Goal: Browse casually: Explore the website without a specific task or goal

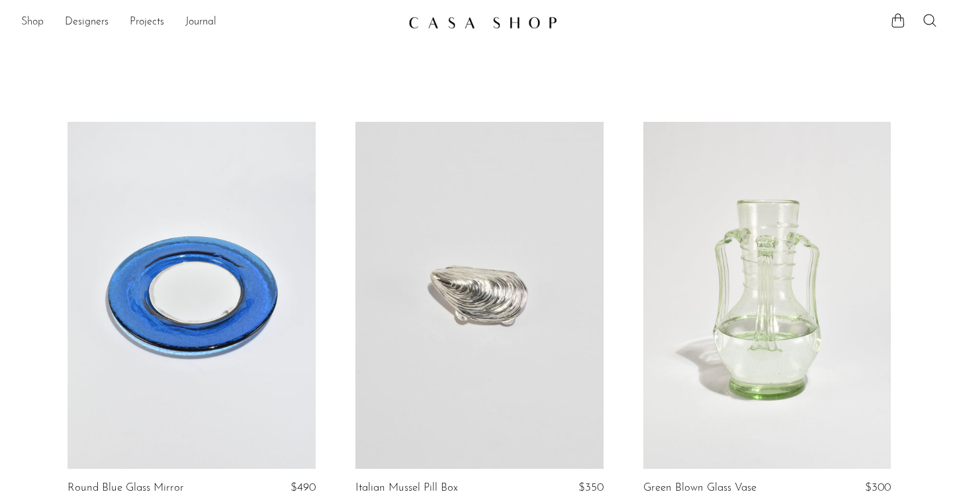
click at [30, 26] on link "Shop" at bounding box center [32, 22] width 23 height 17
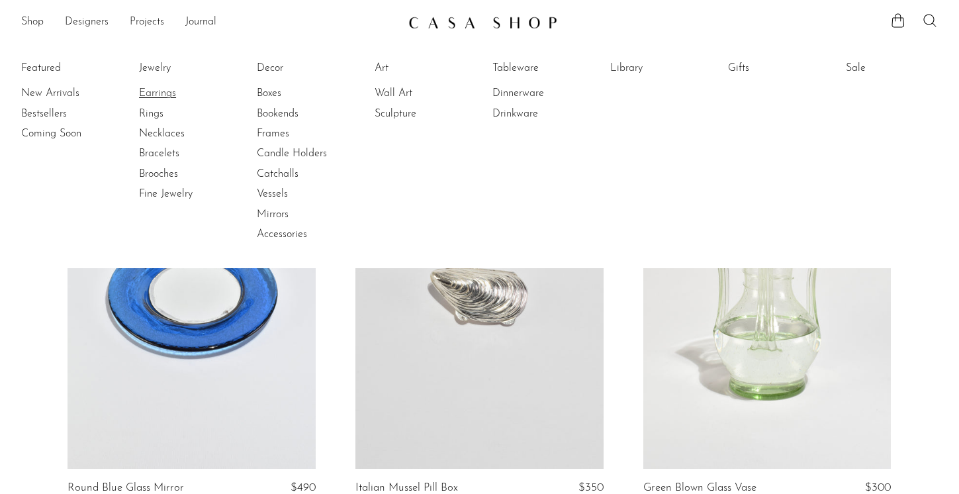
click at [157, 93] on link "Earrings" at bounding box center [188, 93] width 99 height 15
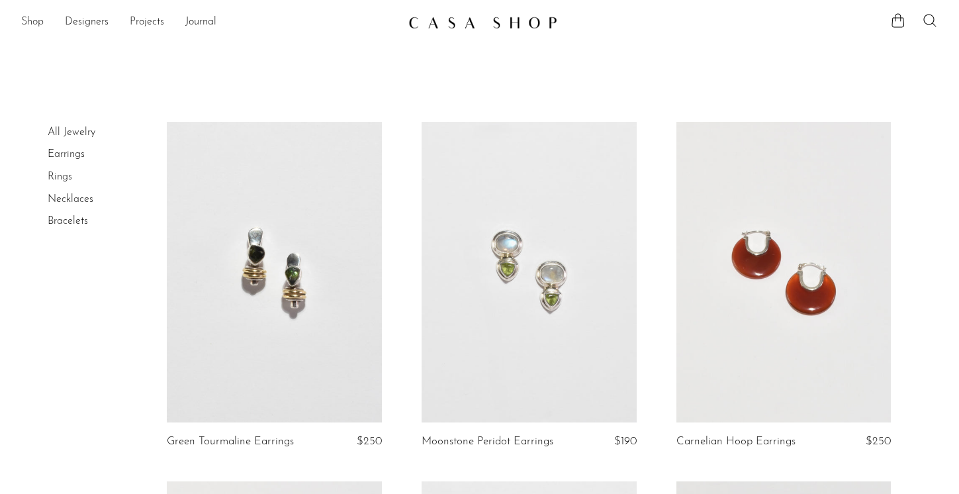
click at [31, 17] on link "Shop" at bounding box center [32, 22] width 23 height 17
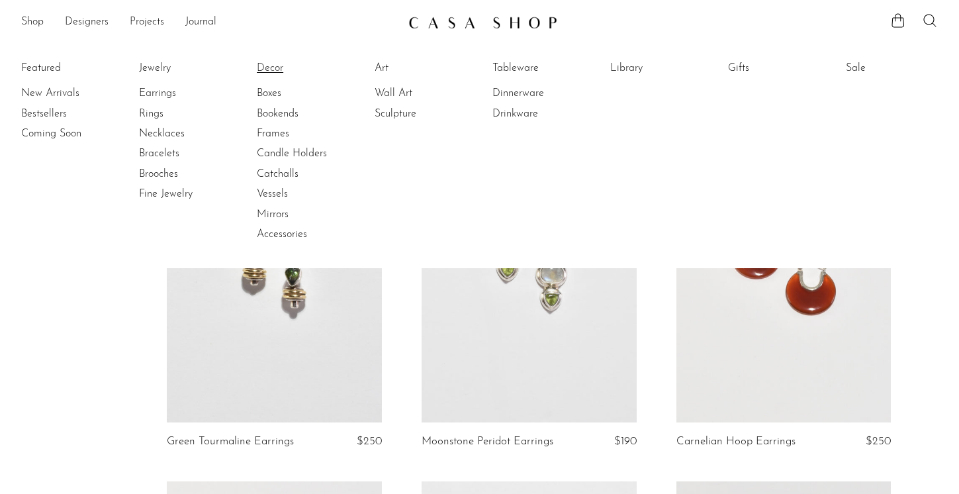
click at [270, 71] on link "Decor" at bounding box center [306, 68] width 99 height 15
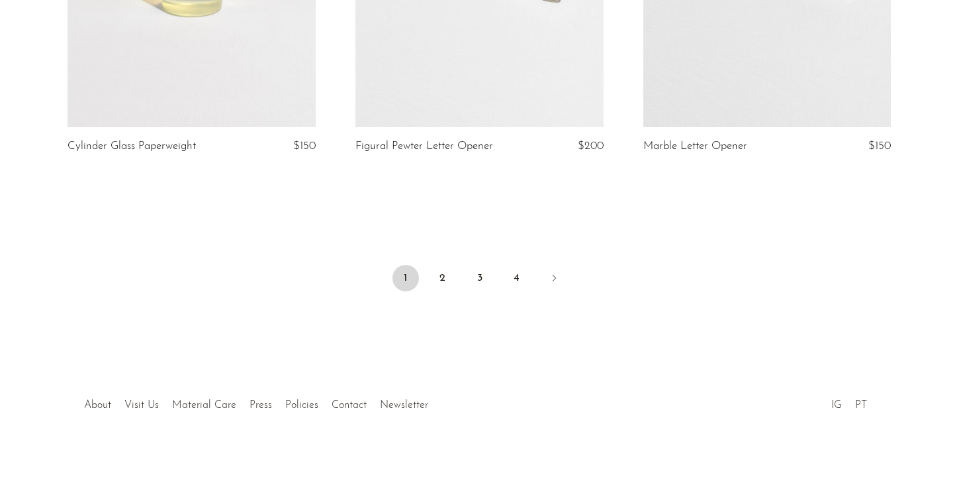
scroll to position [4788, 0]
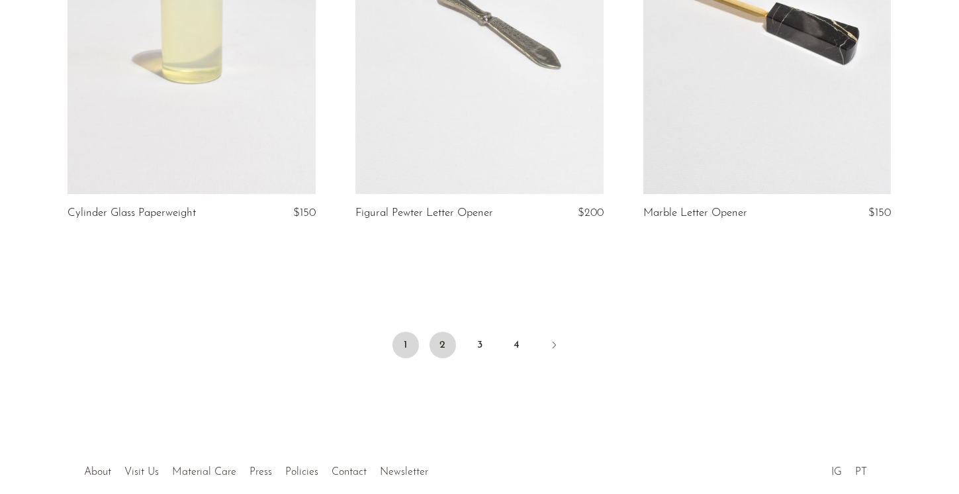
click at [438, 346] on link "2" at bounding box center [443, 345] width 26 height 26
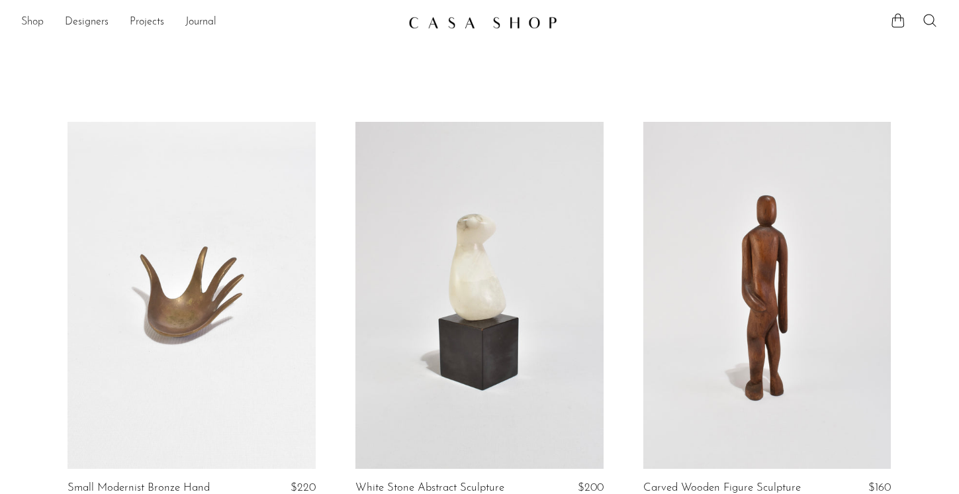
click at [30, 19] on link "Shop" at bounding box center [32, 22] width 23 height 17
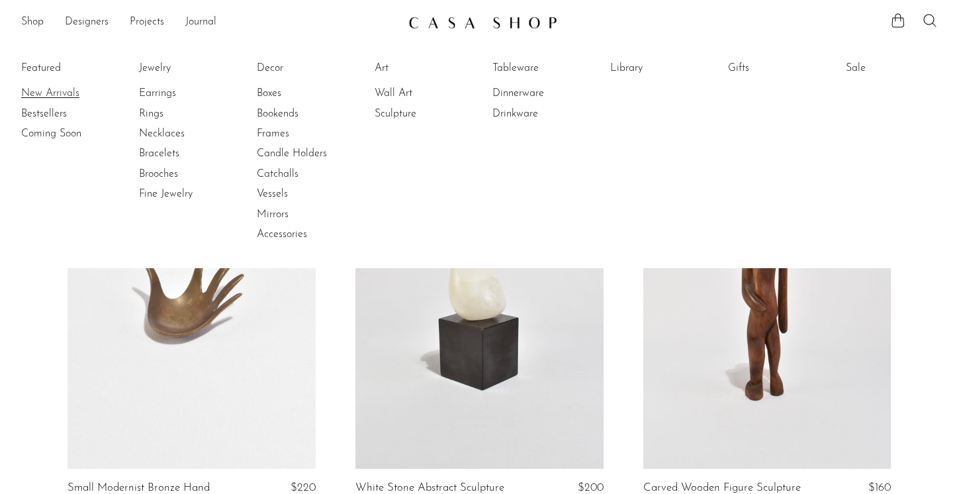
click at [42, 93] on link "New Arrivals" at bounding box center [70, 93] width 99 height 15
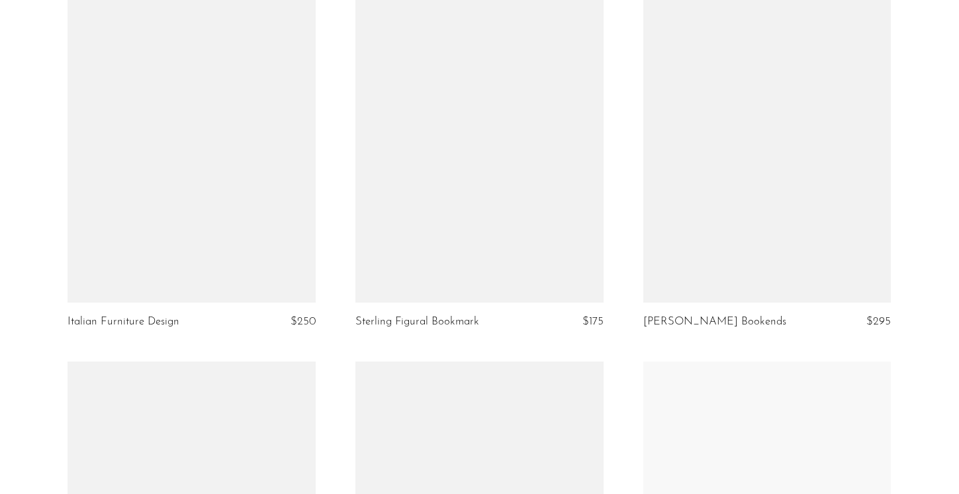
scroll to position [4250, 0]
